Goal: Download file/media

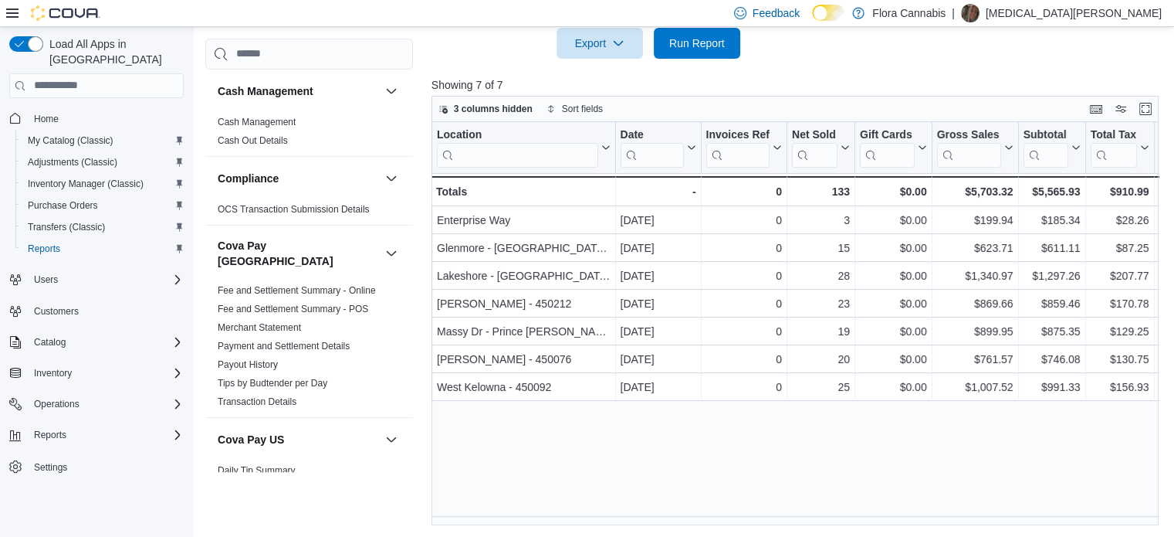
scroll to position [1332, 0]
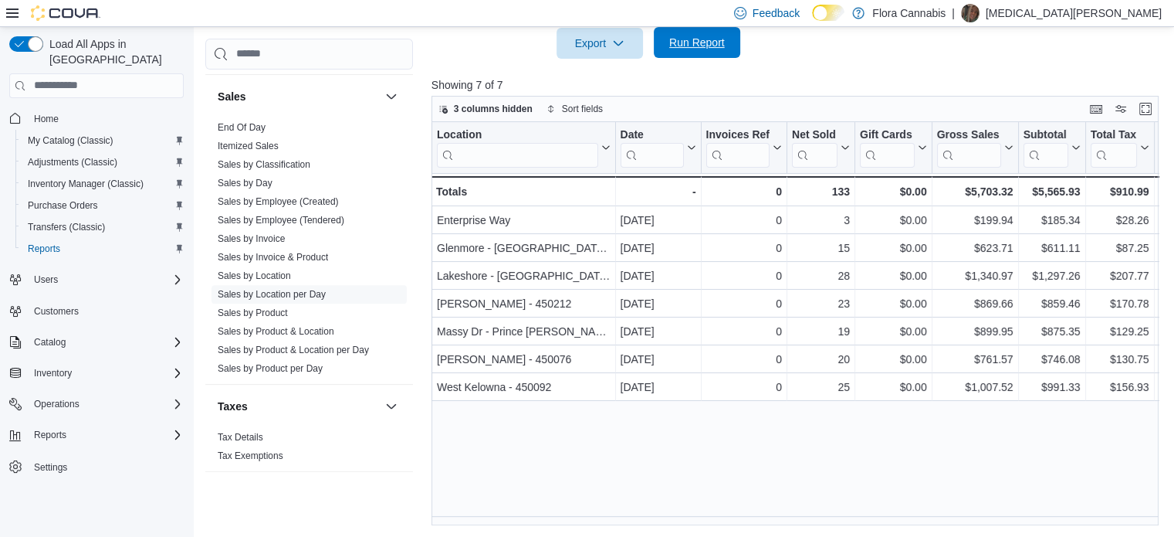
click at [713, 52] on span "Run Report" at bounding box center [697, 42] width 68 height 31
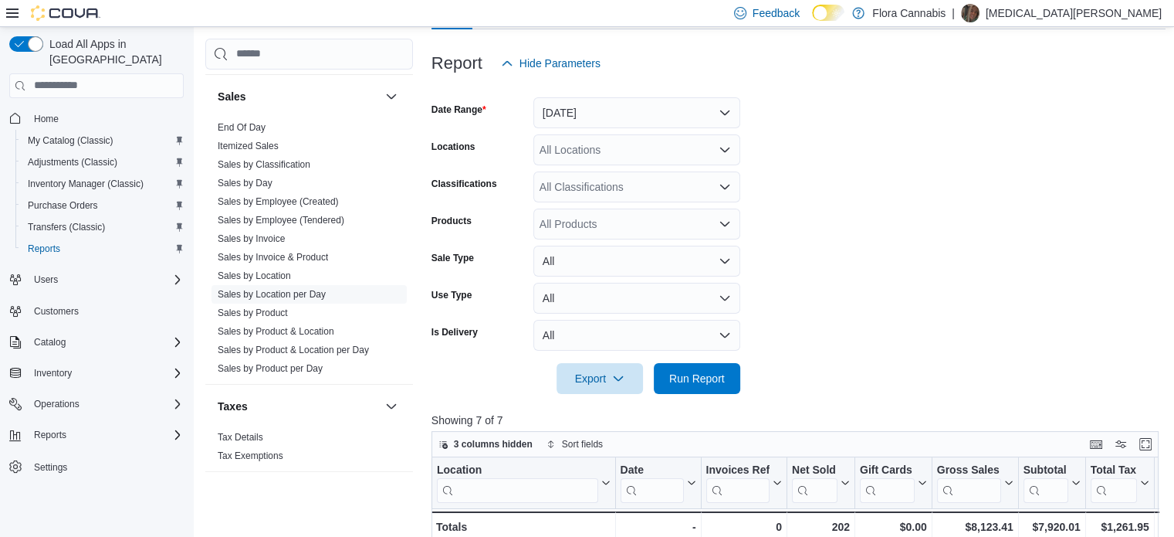
scroll to position [118, 0]
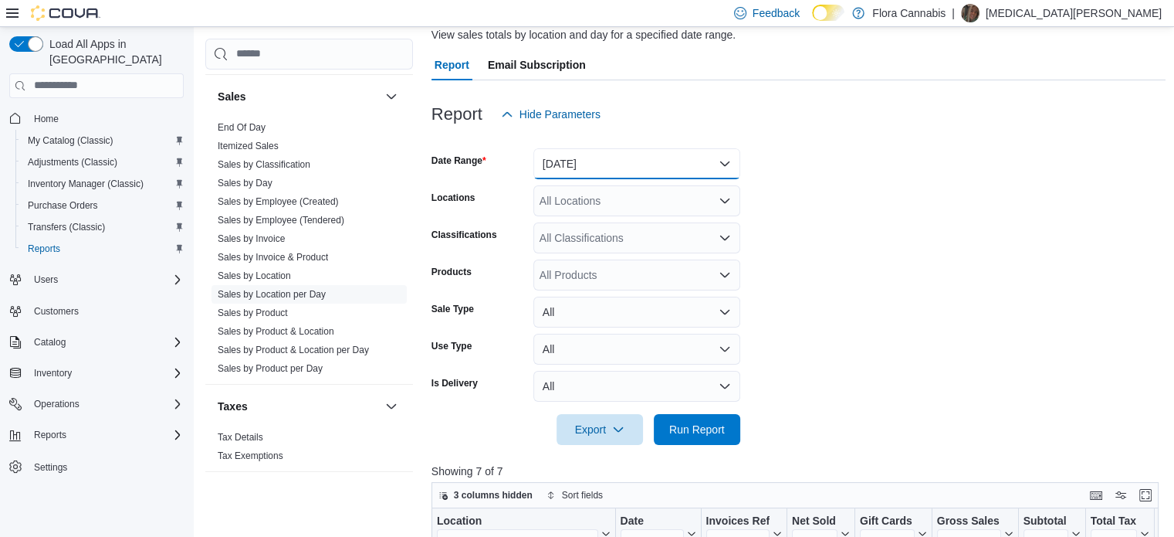
click at [576, 151] on button "Today" at bounding box center [636, 163] width 207 height 31
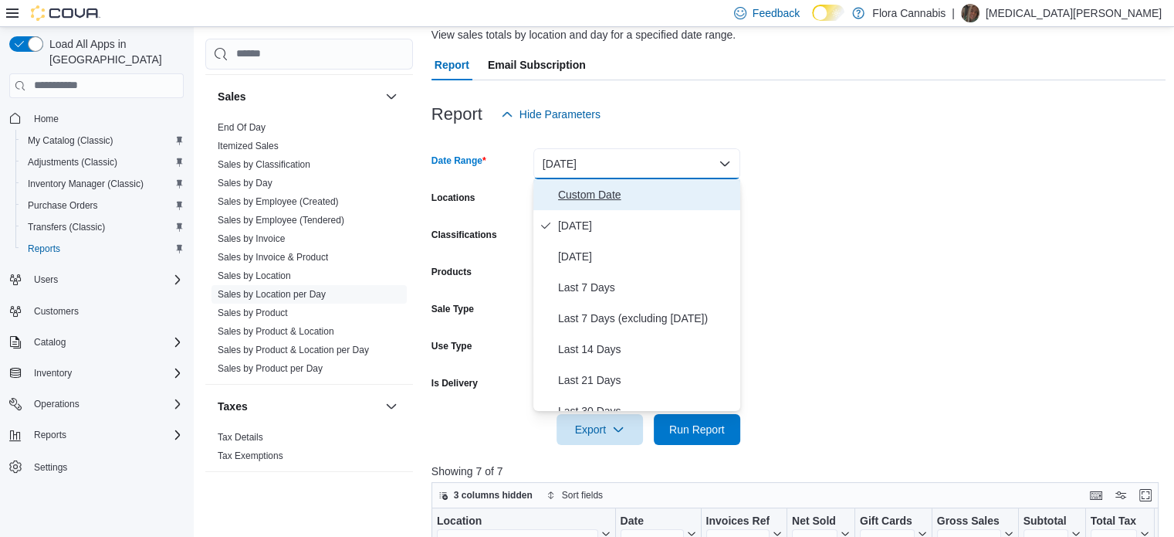
click at [568, 198] on span "Custom Date" at bounding box center [646, 194] width 176 height 19
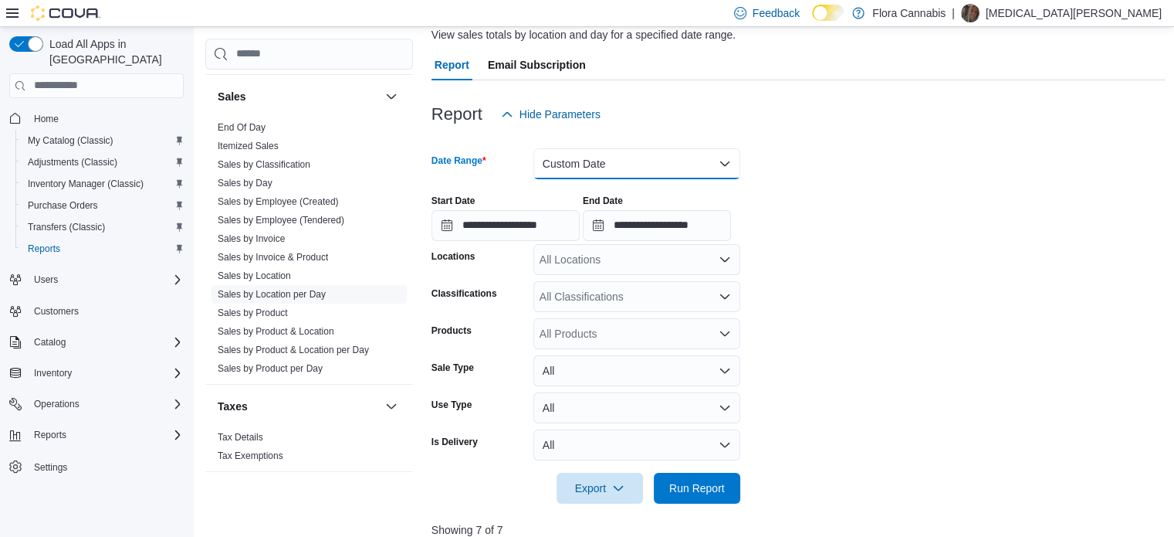
click at [574, 172] on button "Custom Date" at bounding box center [636, 163] width 207 height 31
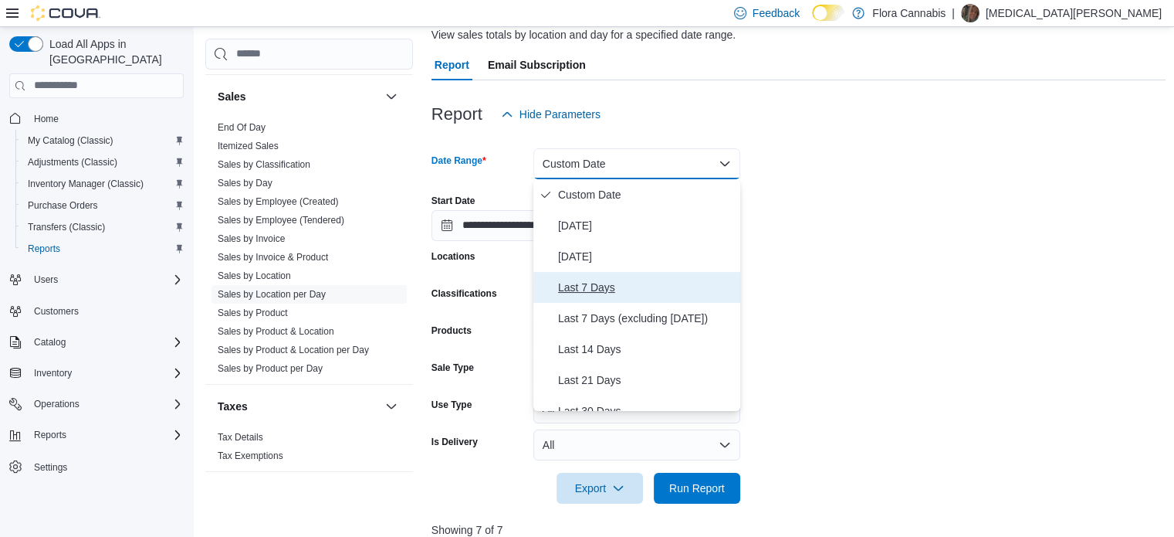
click at [574, 272] on button "Last 7 Days" at bounding box center [636, 287] width 207 height 31
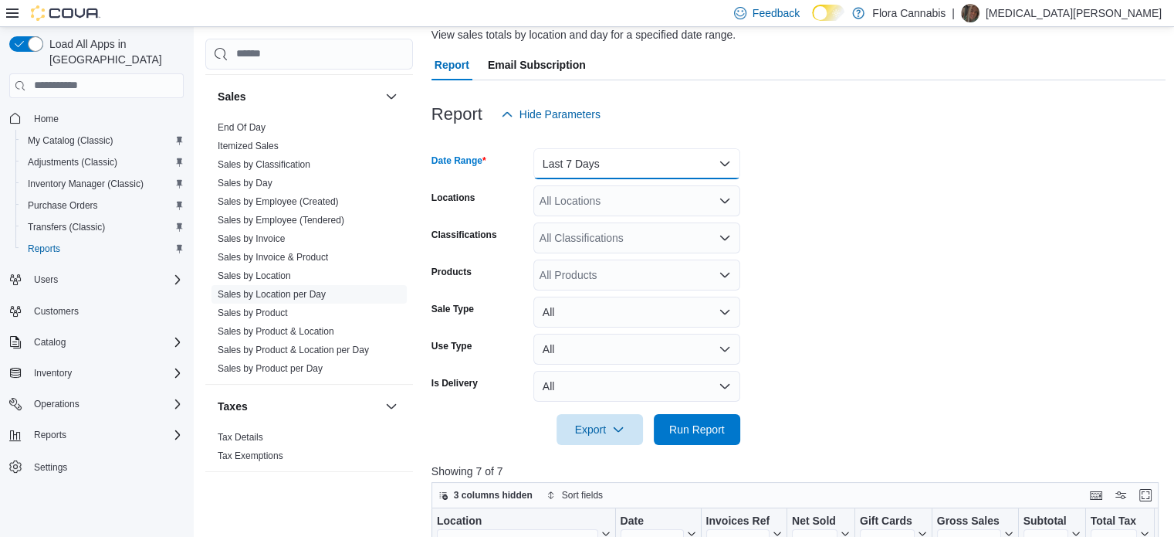
click at [584, 172] on button "Last 7 Days" at bounding box center [636, 163] width 207 height 31
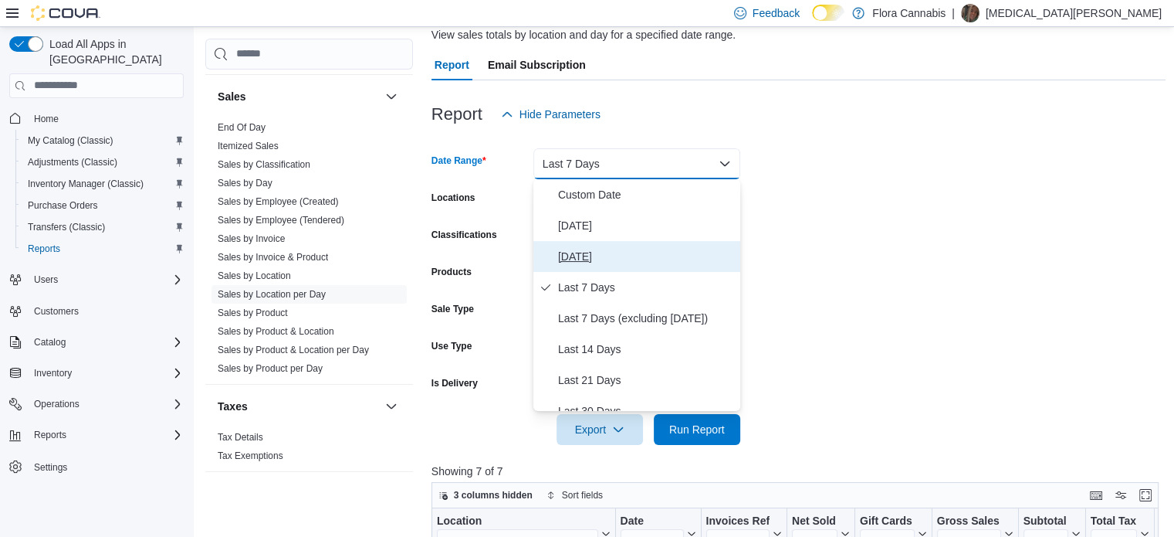
click at [584, 265] on span "Yesterday" at bounding box center [646, 256] width 176 height 19
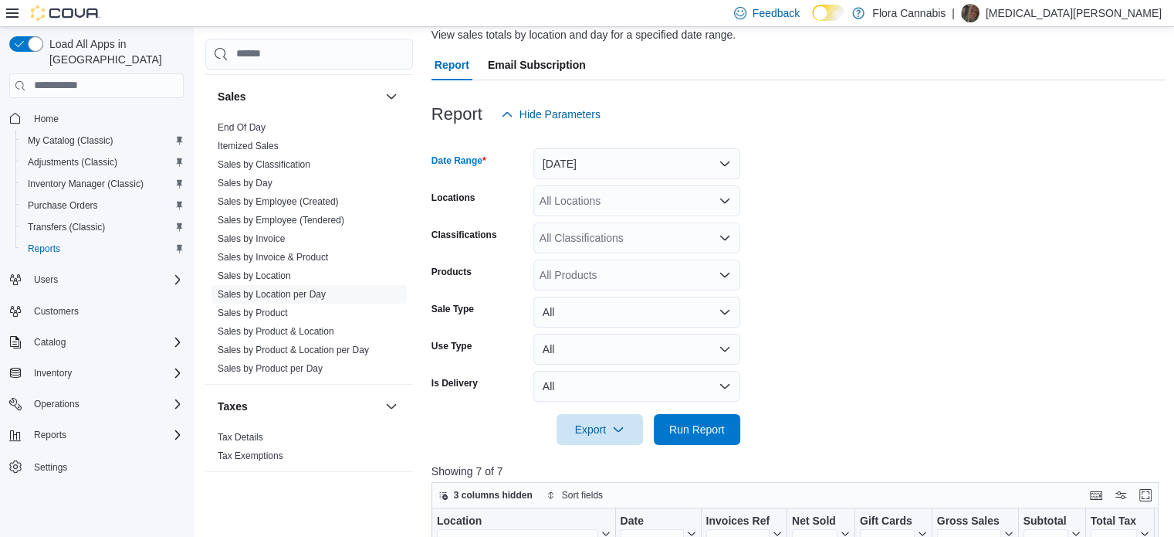
click at [736, 459] on div at bounding box center [799, 454] width 735 height 19
click at [723, 439] on span "Run Report" at bounding box center [697, 428] width 68 height 31
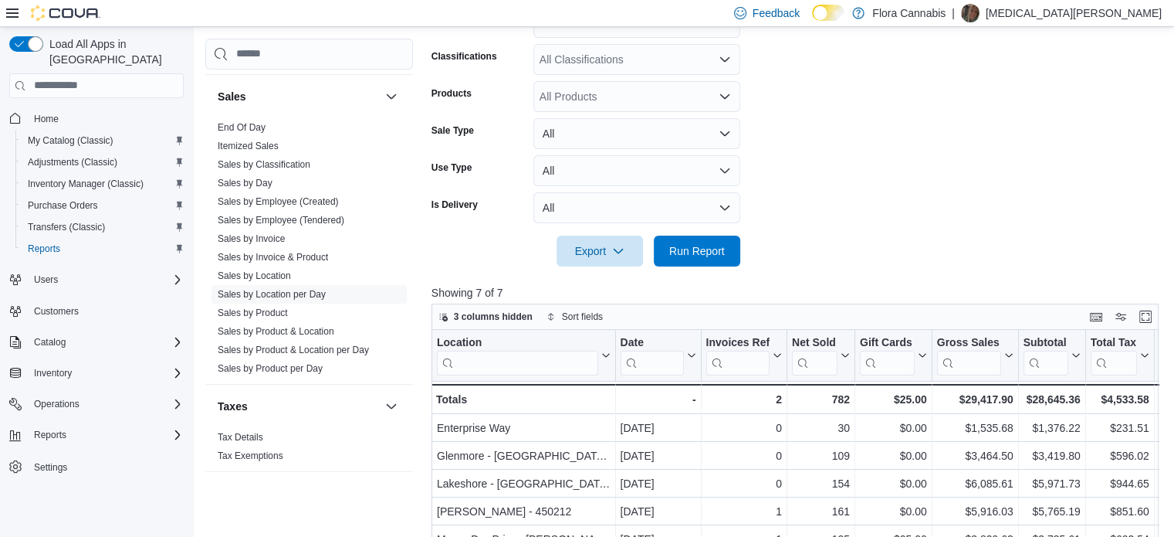
scroll to position [118, 0]
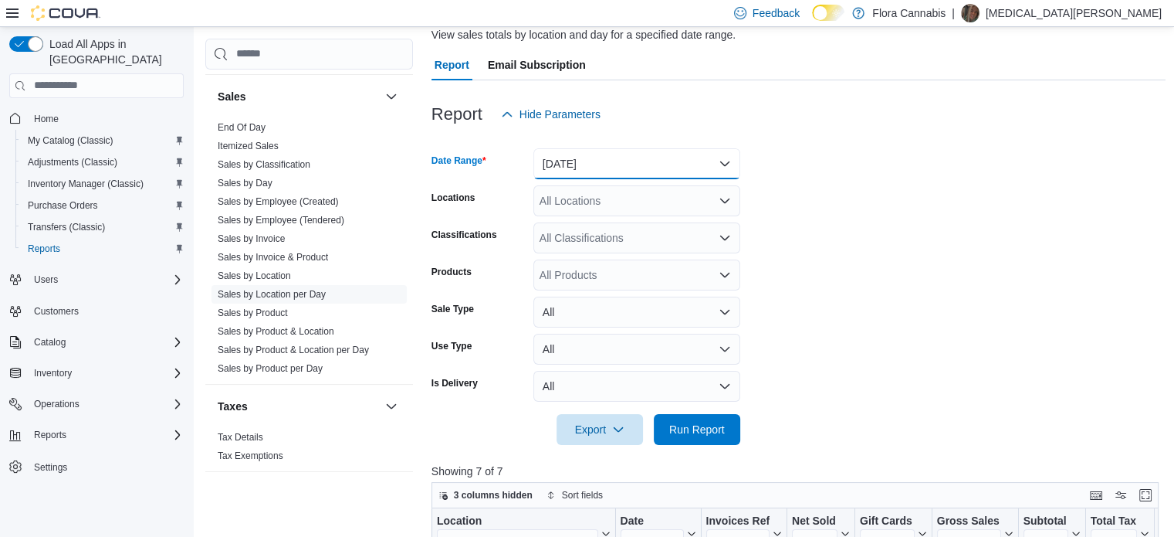
click at [596, 178] on button "Yesterday" at bounding box center [636, 163] width 207 height 31
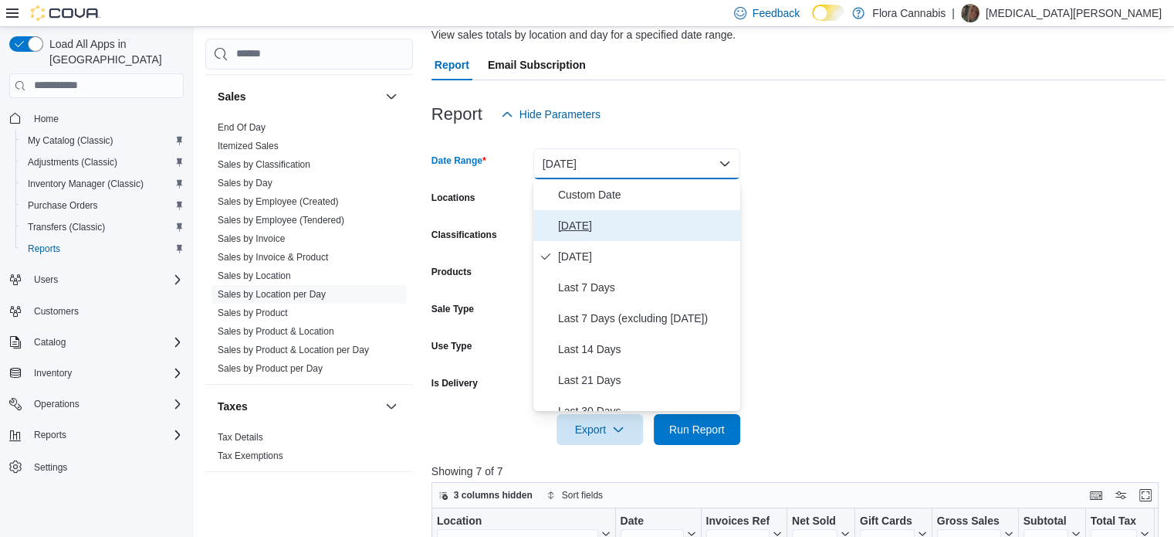
click at [571, 215] on button "Today" at bounding box center [636, 225] width 207 height 31
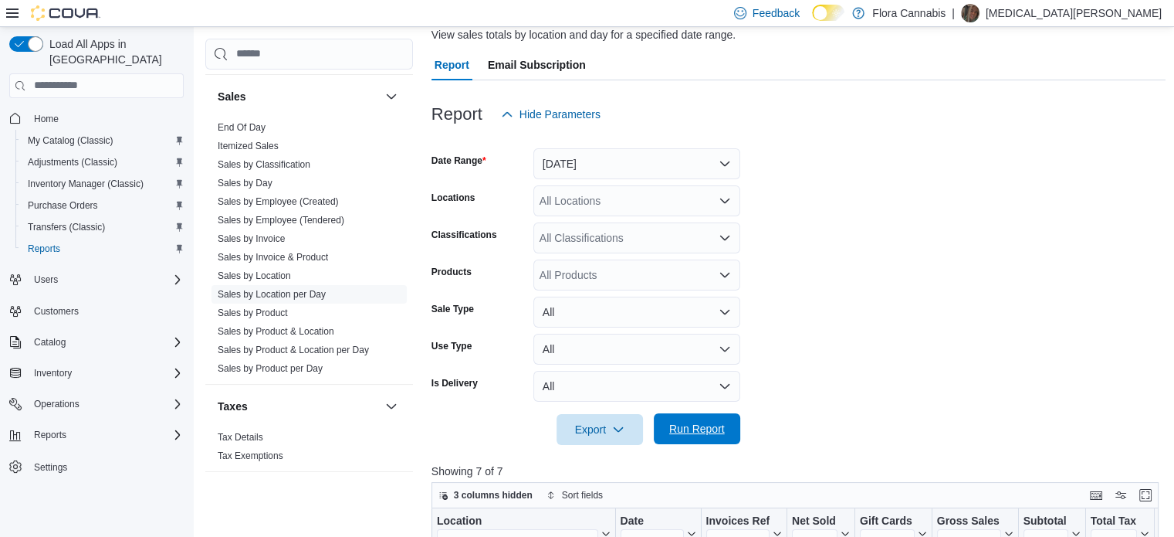
click at [707, 436] on span "Run Report" at bounding box center [697, 428] width 68 height 31
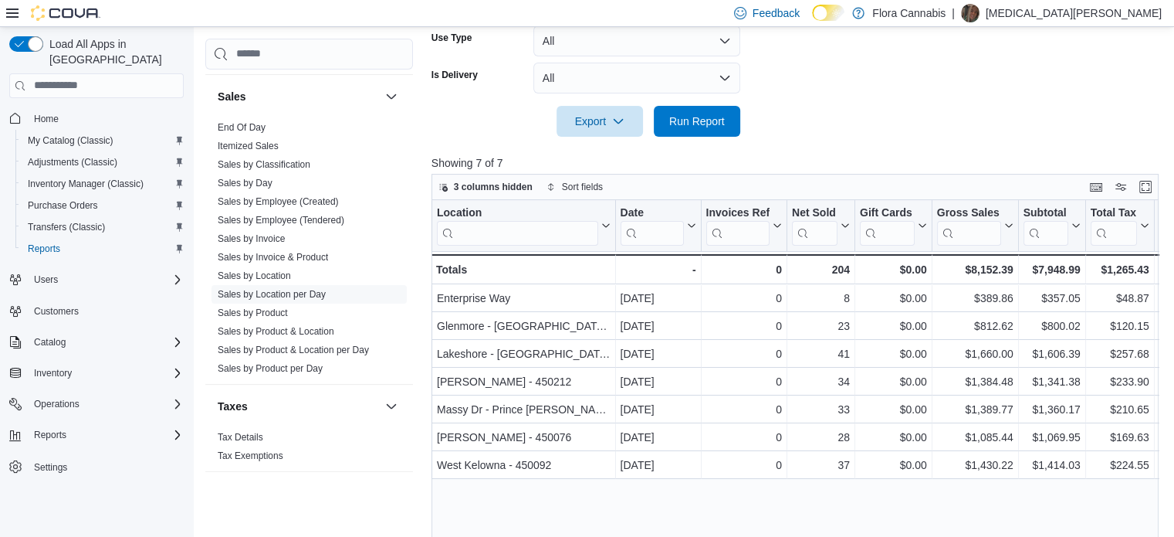
scroll to position [504, 0]
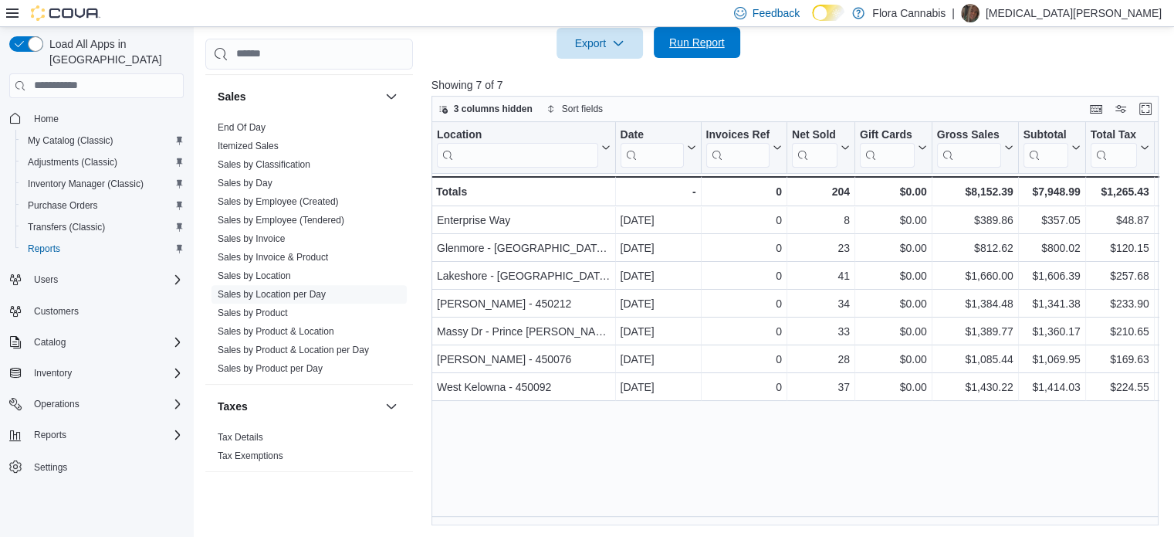
click at [701, 44] on span "Run Report" at bounding box center [697, 42] width 56 height 15
click at [812, 470] on div "Location Click to view column header actions Date Click to view column header a…" at bounding box center [799, 324] width 735 height 404
click at [708, 457] on div "Location Click to view column header actions Date Click to view column header a…" at bounding box center [799, 324] width 735 height 404
click at [682, 36] on span "Run Report" at bounding box center [697, 42] width 56 height 15
click at [713, 40] on span "Run Report" at bounding box center [697, 42] width 56 height 15
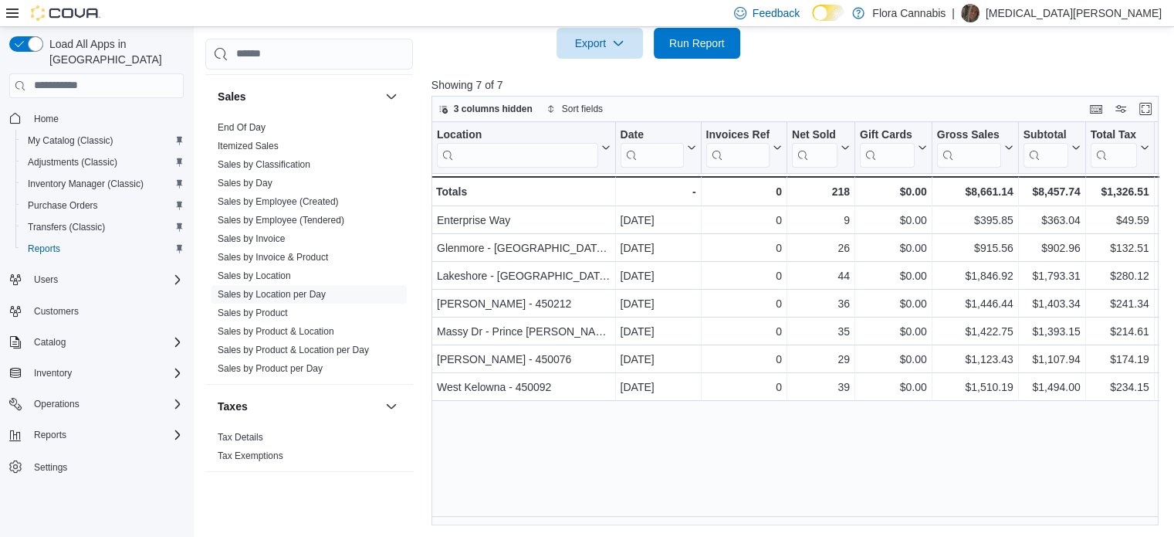
click at [861, 59] on div at bounding box center [799, 68] width 735 height 19
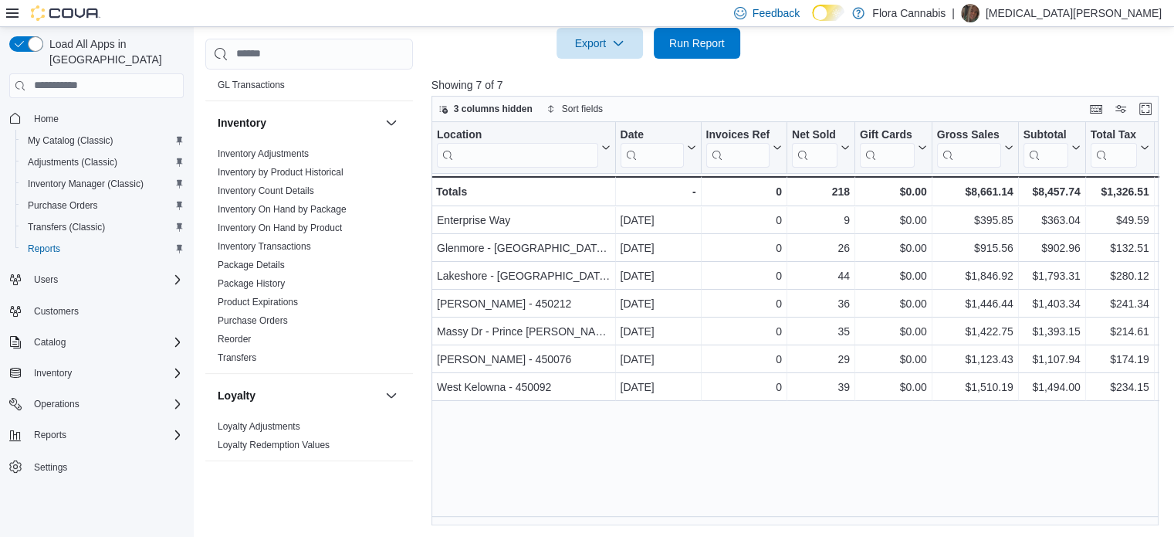
scroll to position [714, 0]
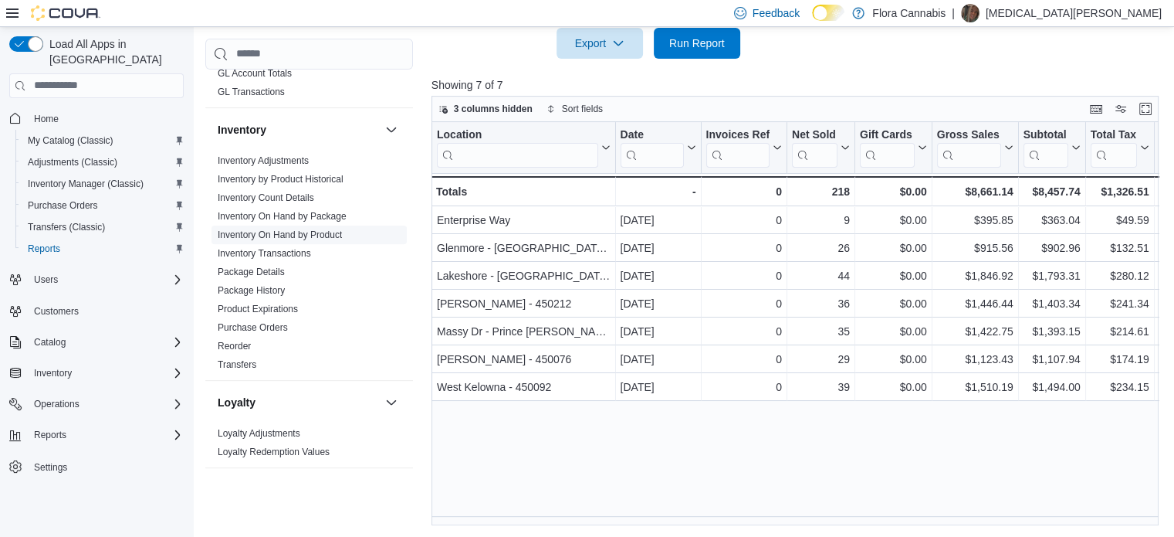
click at [315, 229] on link "Inventory On Hand by Product" at bounding box center [280, 234] width 124 height 11
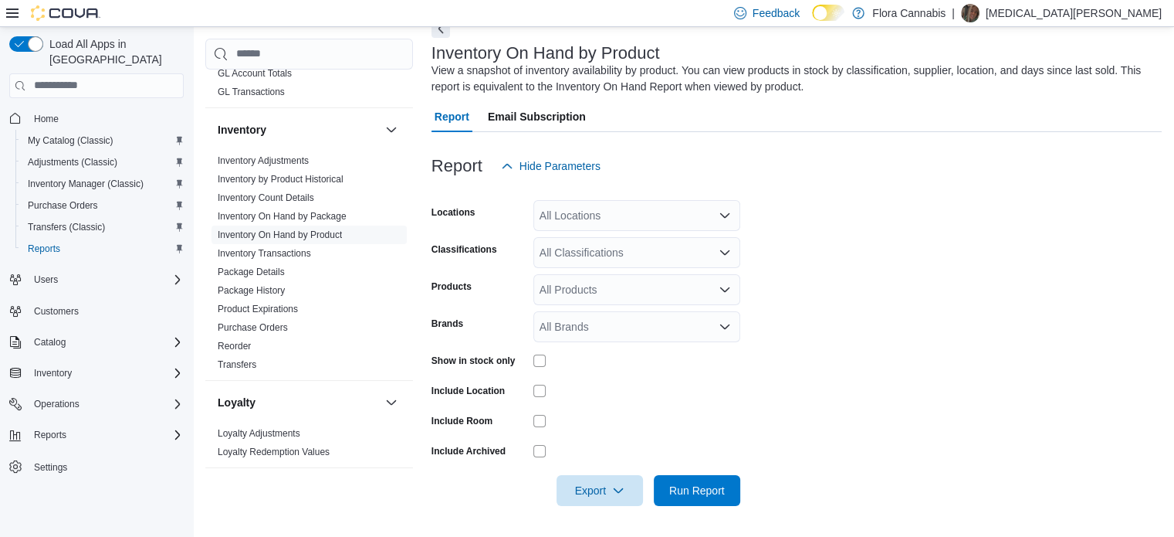
scroll to position [82, 0]
click at [652, 215] on div "All Locations" at bounding box center [636, 216] width 207 height 31
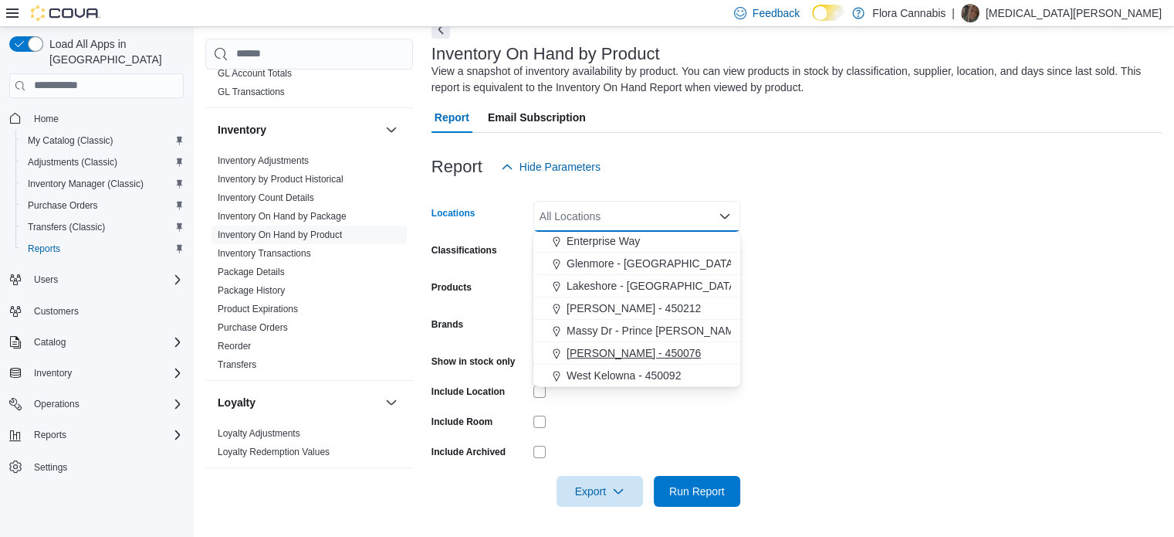
click at [637, 360] on button "Vernon - 450076" at bounding box center [636, 353] width 207 height 22
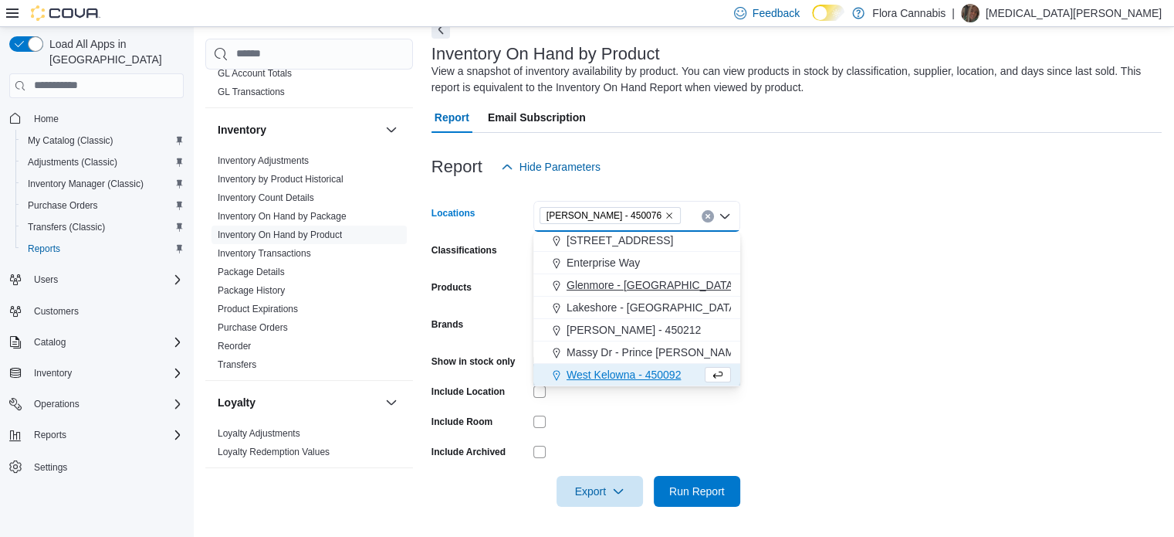
scroll to position [25, 0]
click at [908, 291] on form "Locations Vernon - 450076 Combo box. Selected. Vernon - 450076. Press Backspace…" at bounding box center [797, 344] width 730 height 324
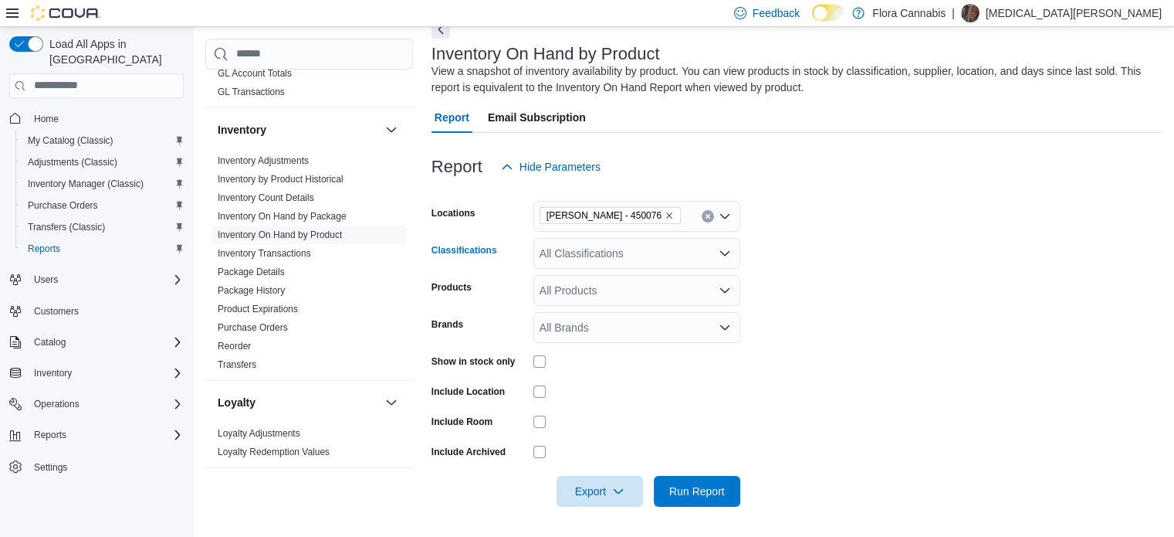
click at [635, 258] on div "All Classifications" at bounding box center [636, 253] width 207 height 31
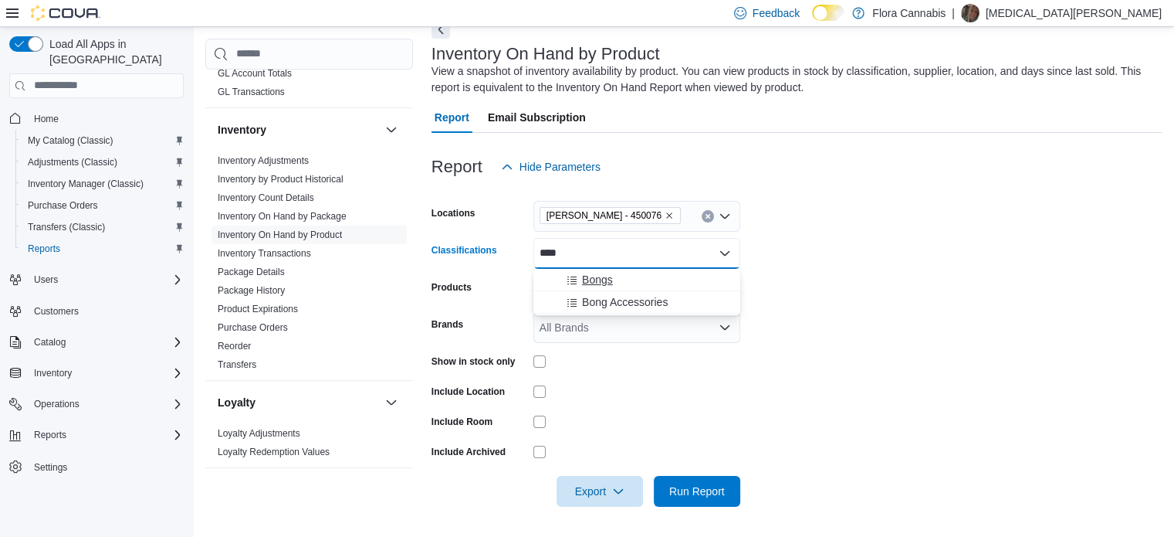
type input "****"
click at [603, 277] on span "Bongs" at bounding box center [597, 279] width 31 height 15
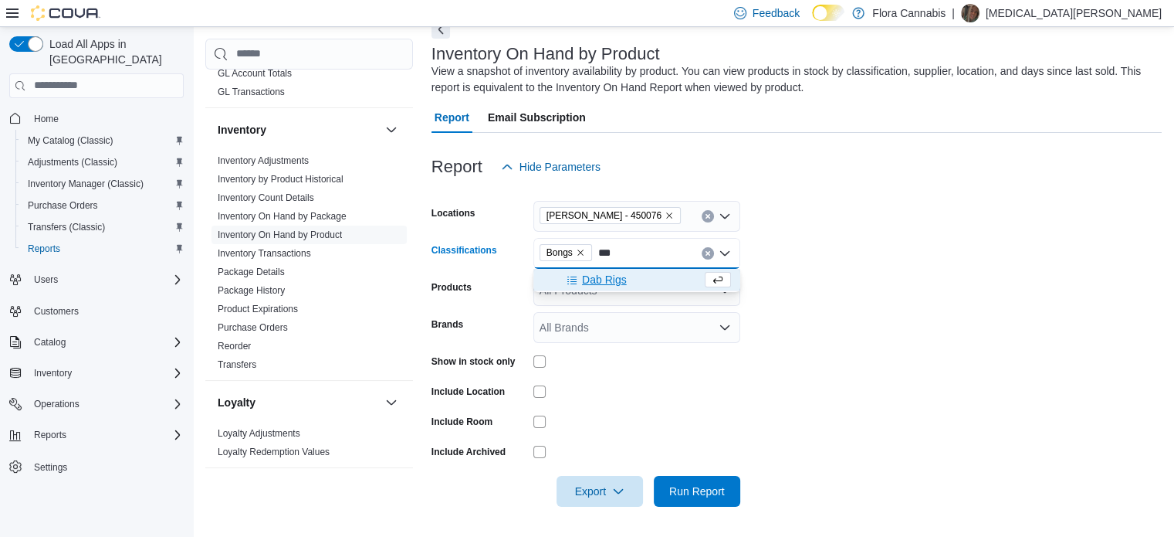
type input "***"
click at [611, 274] on span "Dab Rigs" at bounding box center [604, 279] width 45 height 15
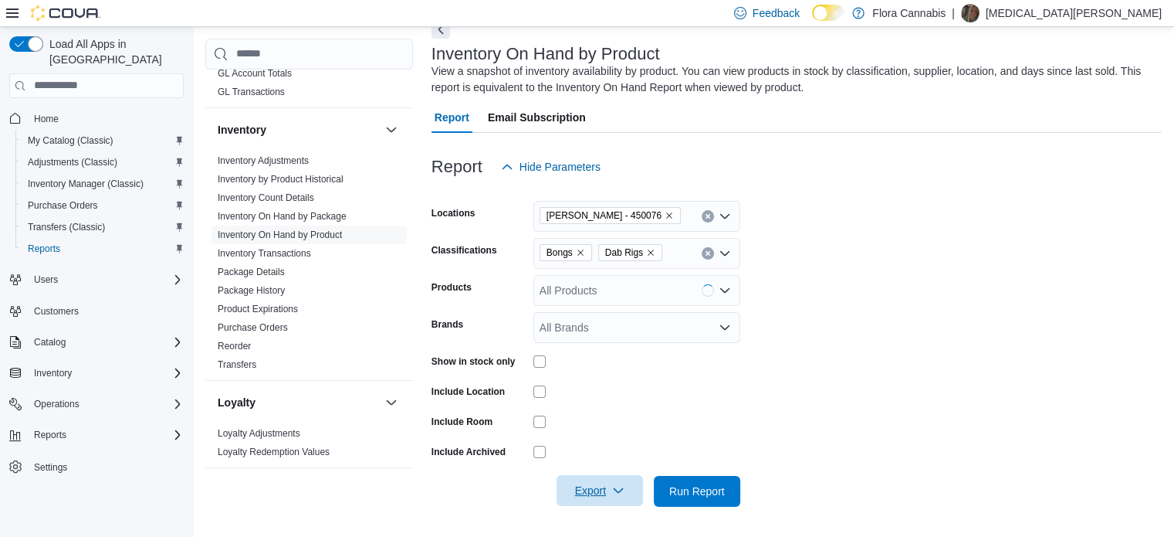
click at [610, 499] on span "Export" at bounding box center [600, 490] width 68 height 31
click at [613, 401] on span "Export to Excel" at bounding box center [601, 396] width 69 height 12
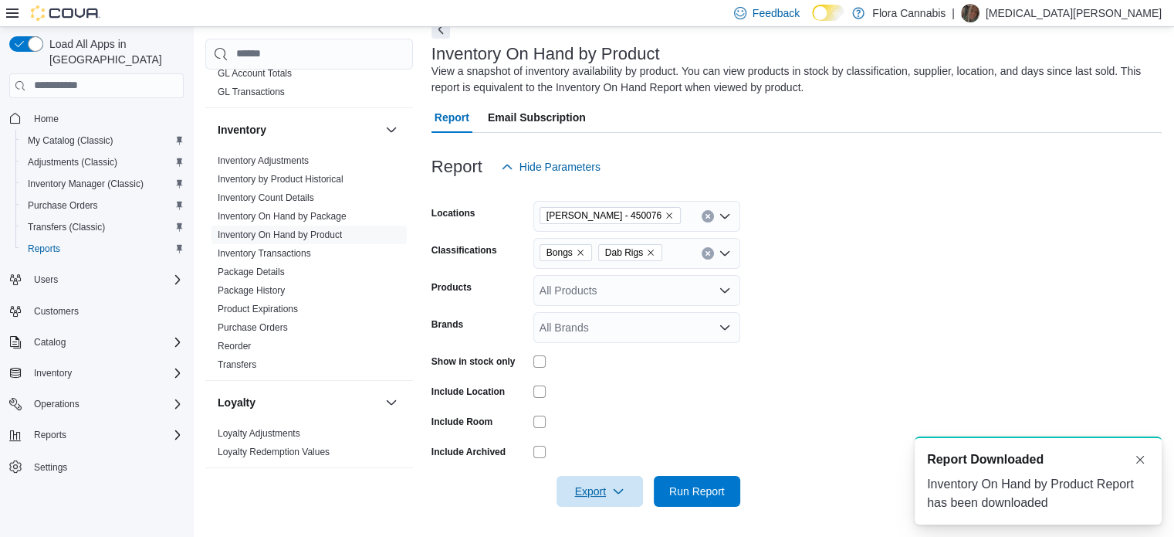
scroll to position [0, 0]
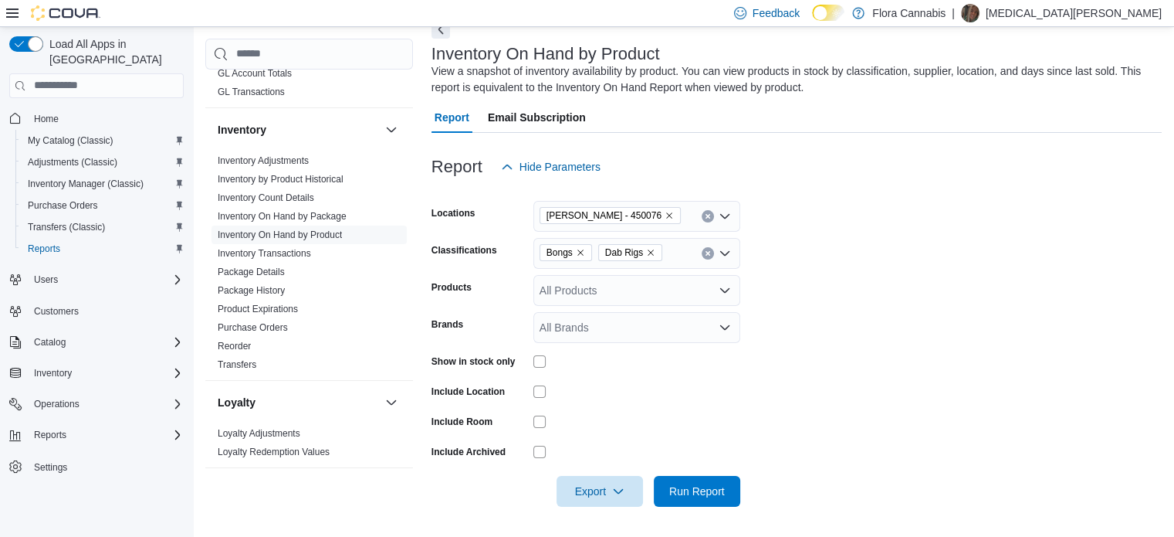
click at [909, 248] on form "Locations Vernon - 450076 Classifications Bongs Dab Rigs Products All Products …" at bounding box center [797, 344] width 730 height 324
click at [915, 327] on form "Locations Vernon - 450076 Classifications Bongs Dab Rigs Products All Products …" at bounding box center [797, 344] width 730 height 324
click at [840, 187] on div at bounding box center [797, 191] width 730 height 19
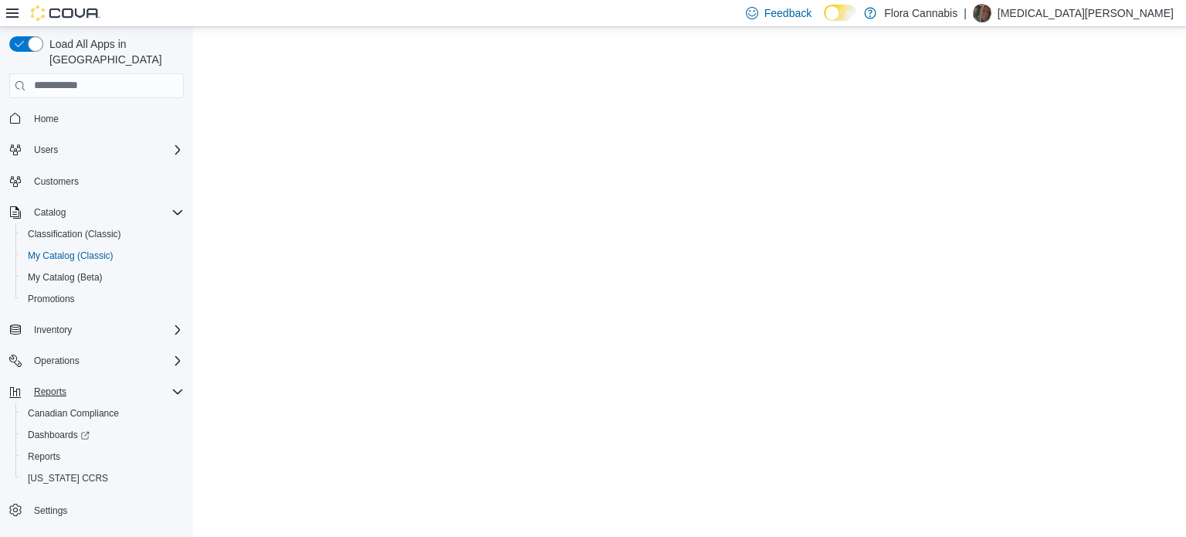
select select "**********"
